Goal: Transaction & Acquisition: Subscribe to service/newsletter

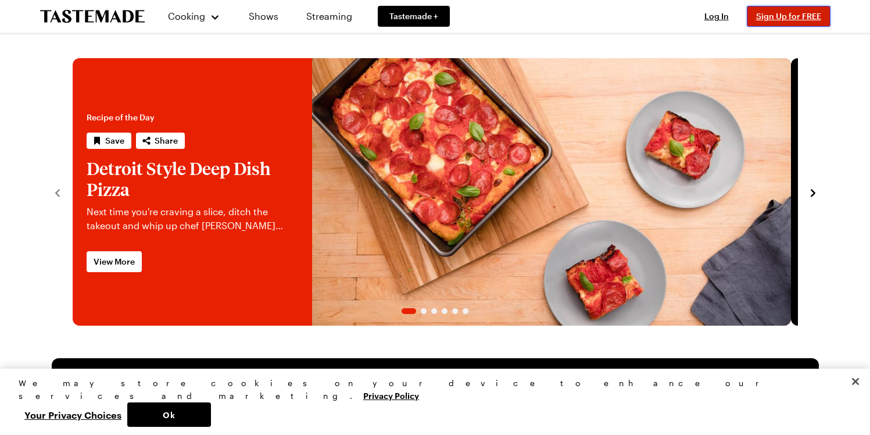
click at [786, 16] on span "Sign Up for FREE" at bounding box center [788, 16] width 65 height 10
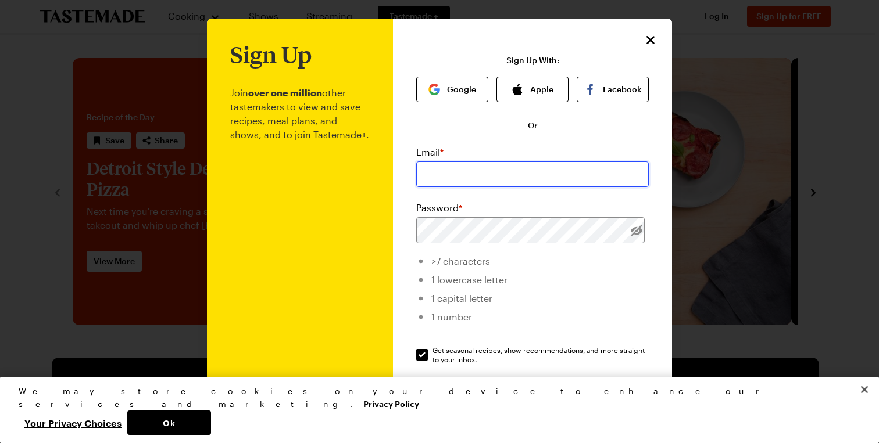
click at [473, 181] on input "email" at bounding box center [532, 175] width 232 height 26
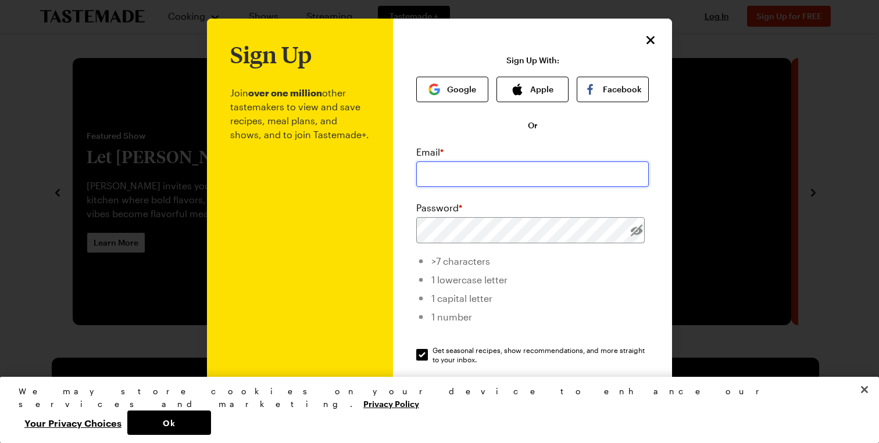
type input "[EMAIL_ADDRESS][DOMAIN_NAME]"
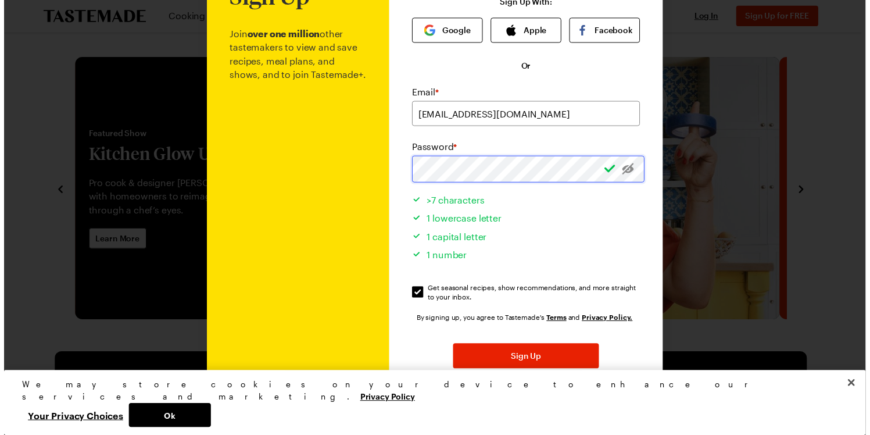
scroll to position [81, 0]
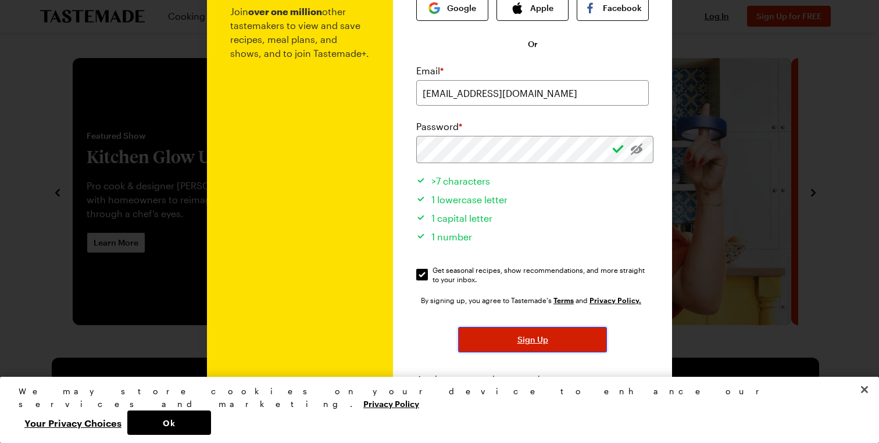
click at [533, 346] on span "Sign Up" at bounding box center [532, 340] width 31 height 12
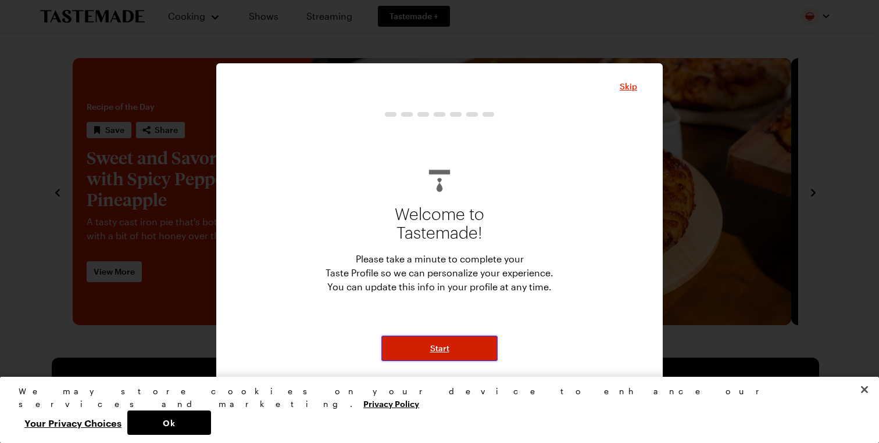
click at [412, 357] on button "Start" at bounding box center [439, 349] width 116 height 26
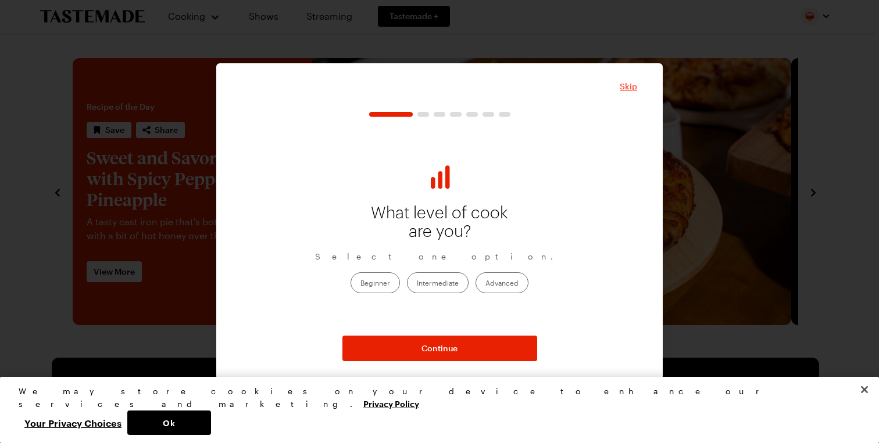
click at [635, 84] on span "Skip" at bounding box center [627, 87] width 17 height 12
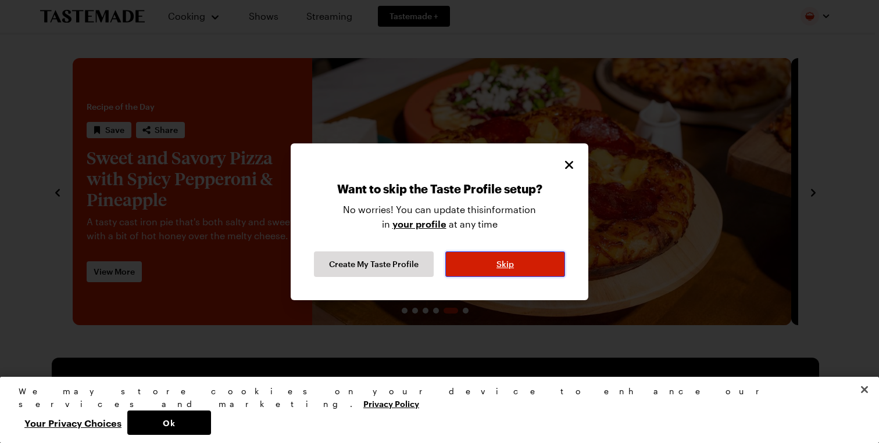
click at [506, 266] on span "Skip" at bounding box center [504, 265] width 17 height 12
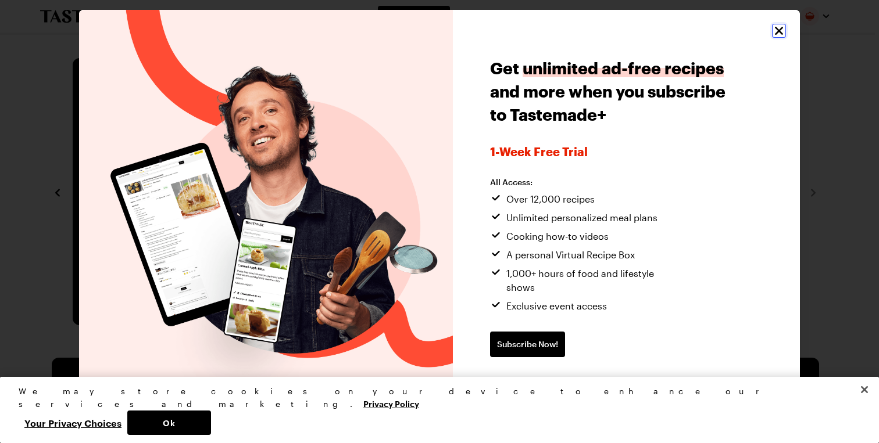
click at [775, 26] on icon "Close" at bounding box center [779, 30] width 8 height 8
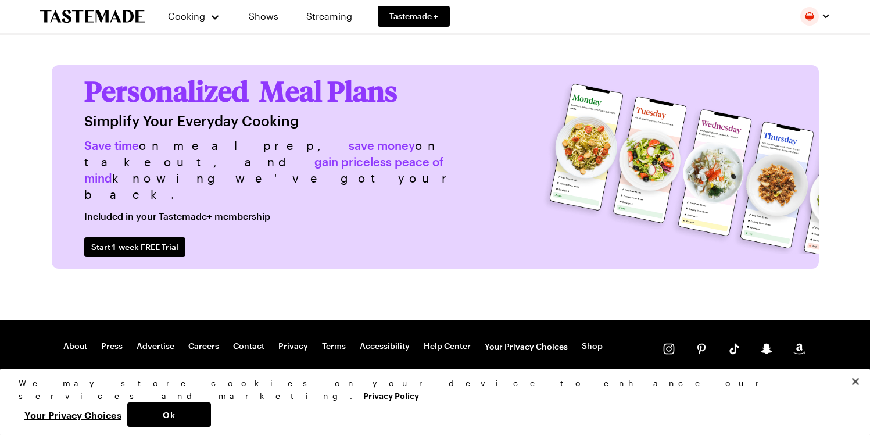
scroll to position [2921, 0]
